Goal: Task Accomplishment & Management: Use online tool/utility

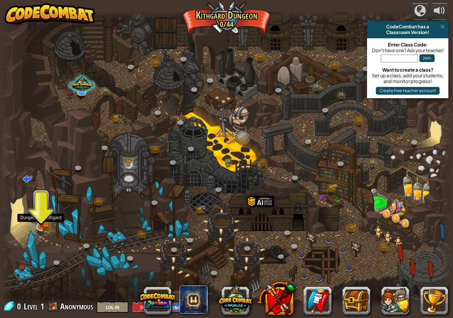
click at [44, 225] on img at bounding box center [41, 214] width 12 height 26
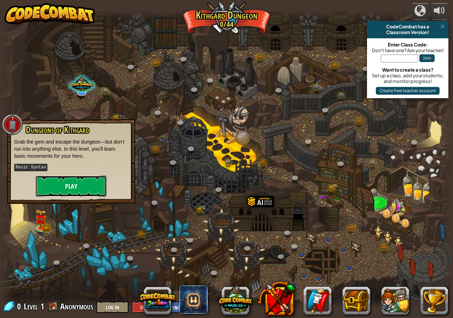
click at [60, 193] on button "Play" at bounding box center [71, 185] width 71 height 21
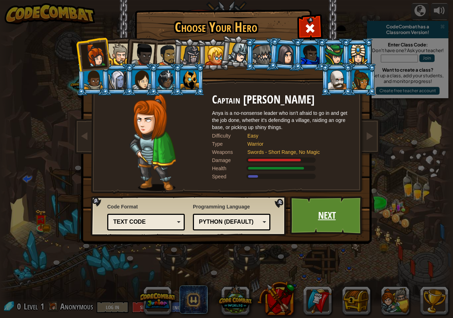
click at [341, 214] on link "Next" at bounding box center [327, 215] width 74 height 39
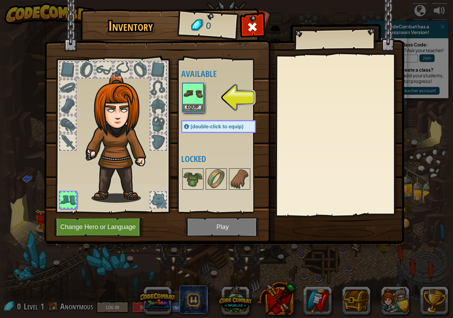
click at [248, 24] on div at bounding box center [253, 29] width 22 height 22
